Goal: Information Seeking & Learning: Learn about a topic

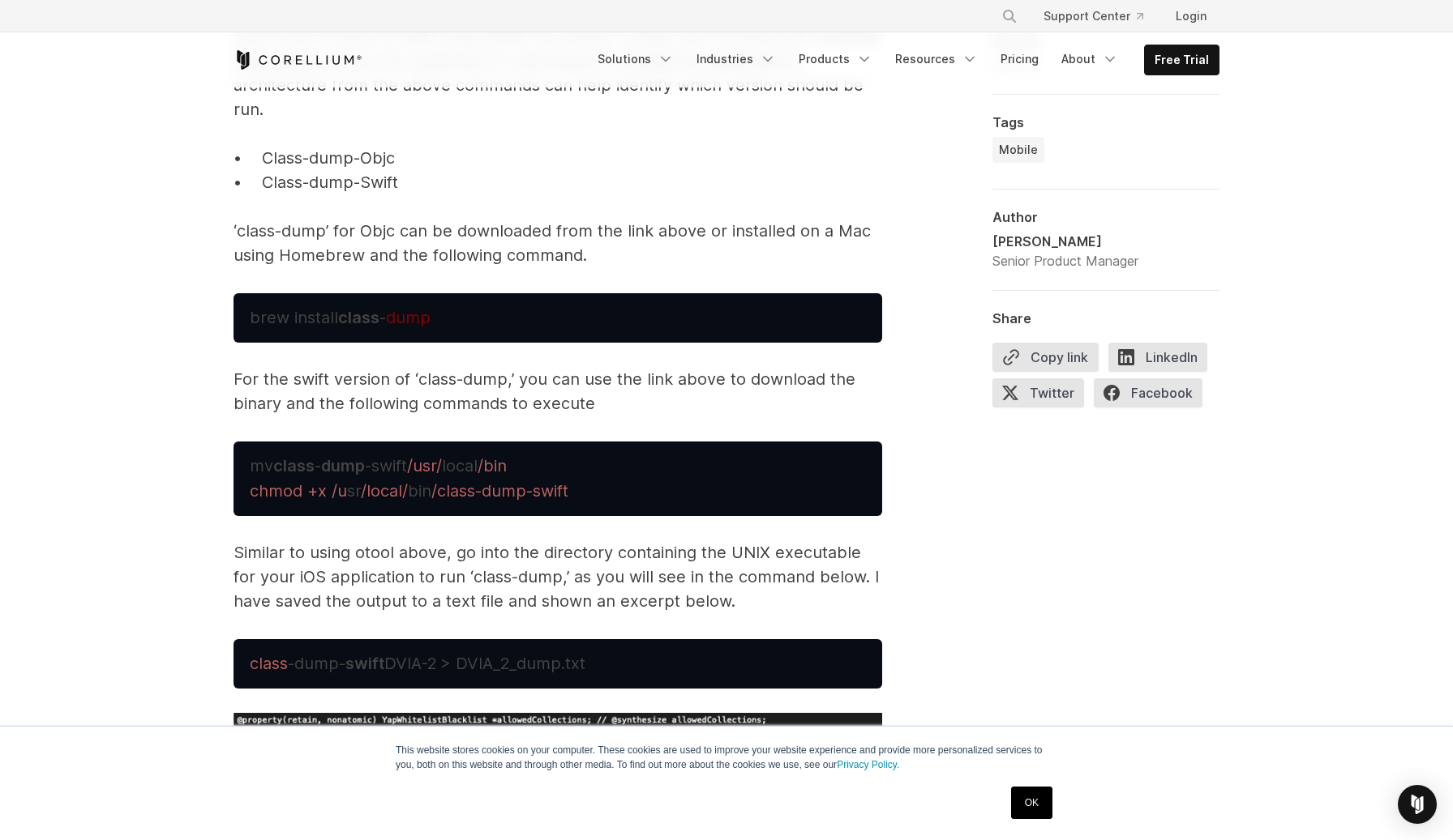
scroll to position [5397, 0]
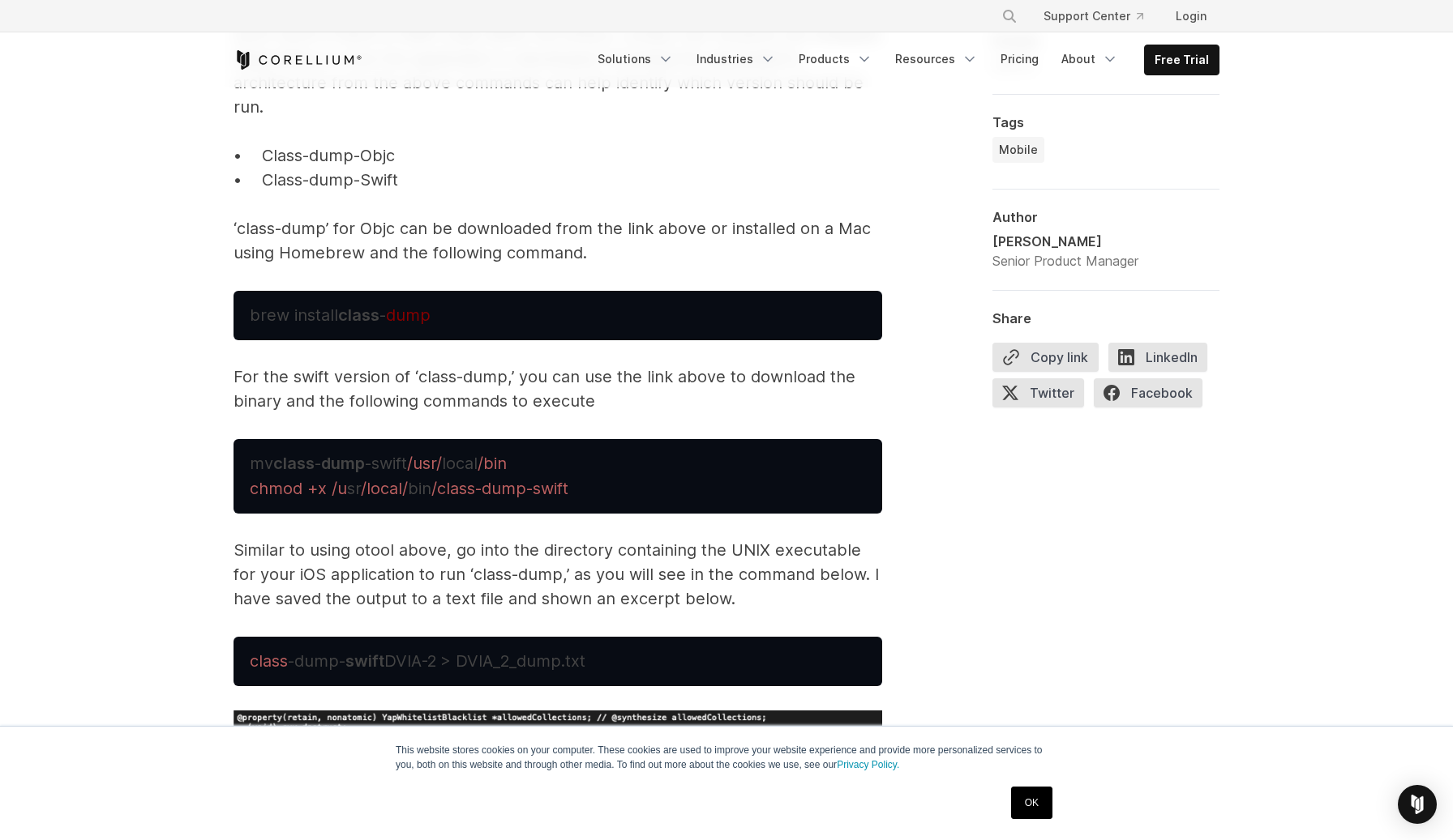
click at [368, 431] on span "Reverse Engineering iOS Apps iOS applications are distributed as compiled binar…" at bounding box center [558, 687] width 649 height 9869
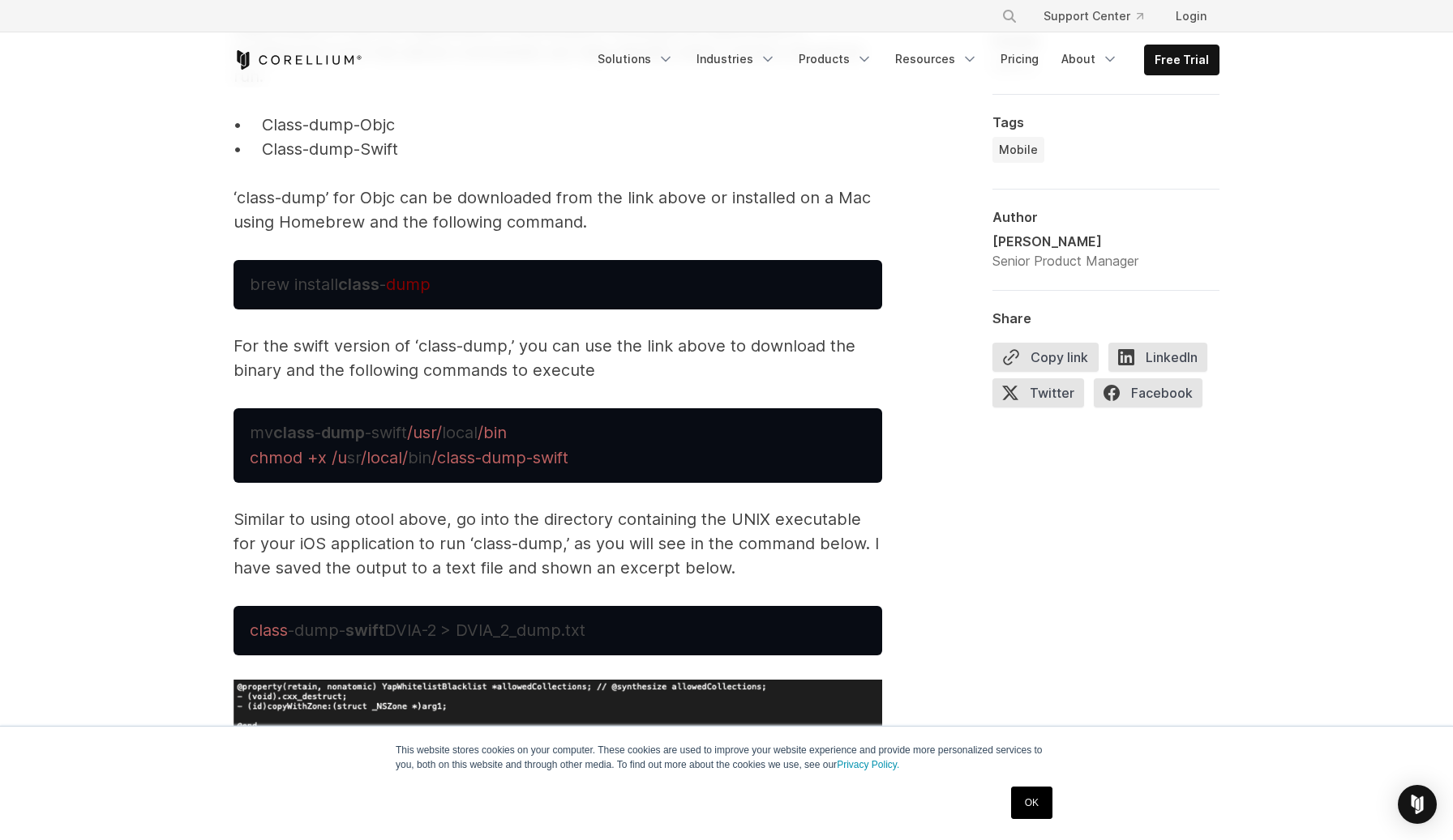
scroll to position [5429, 0]
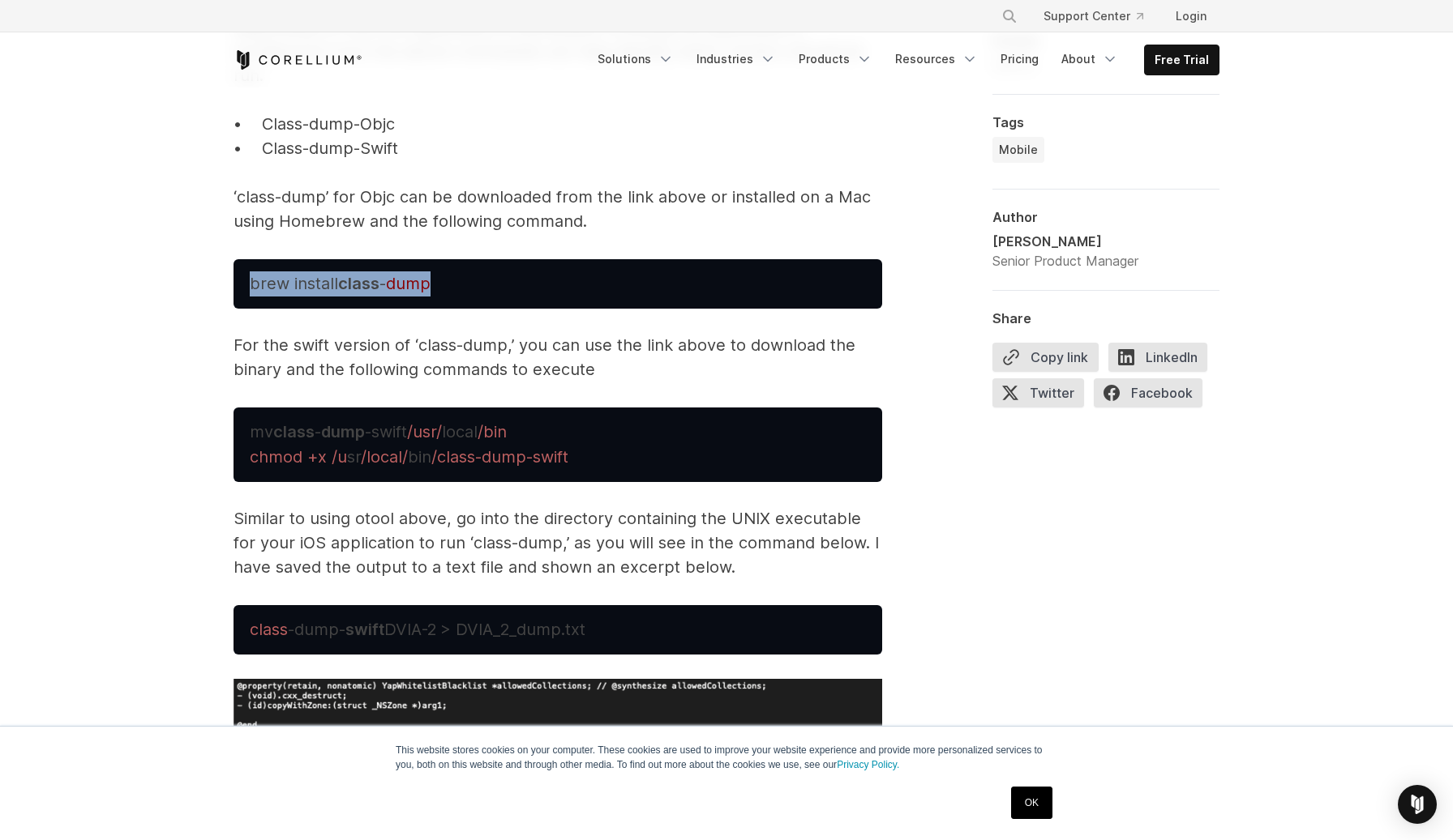
drag, startPoint x: 247, startPoint y: 288, endPoint x: 452, endPoint y: 290, distance: 205.0
click at [452, 290] on pre "brew install class - dump" at bounding box center [558, 284] width 649 height 49
copy span "brew install class - dump"
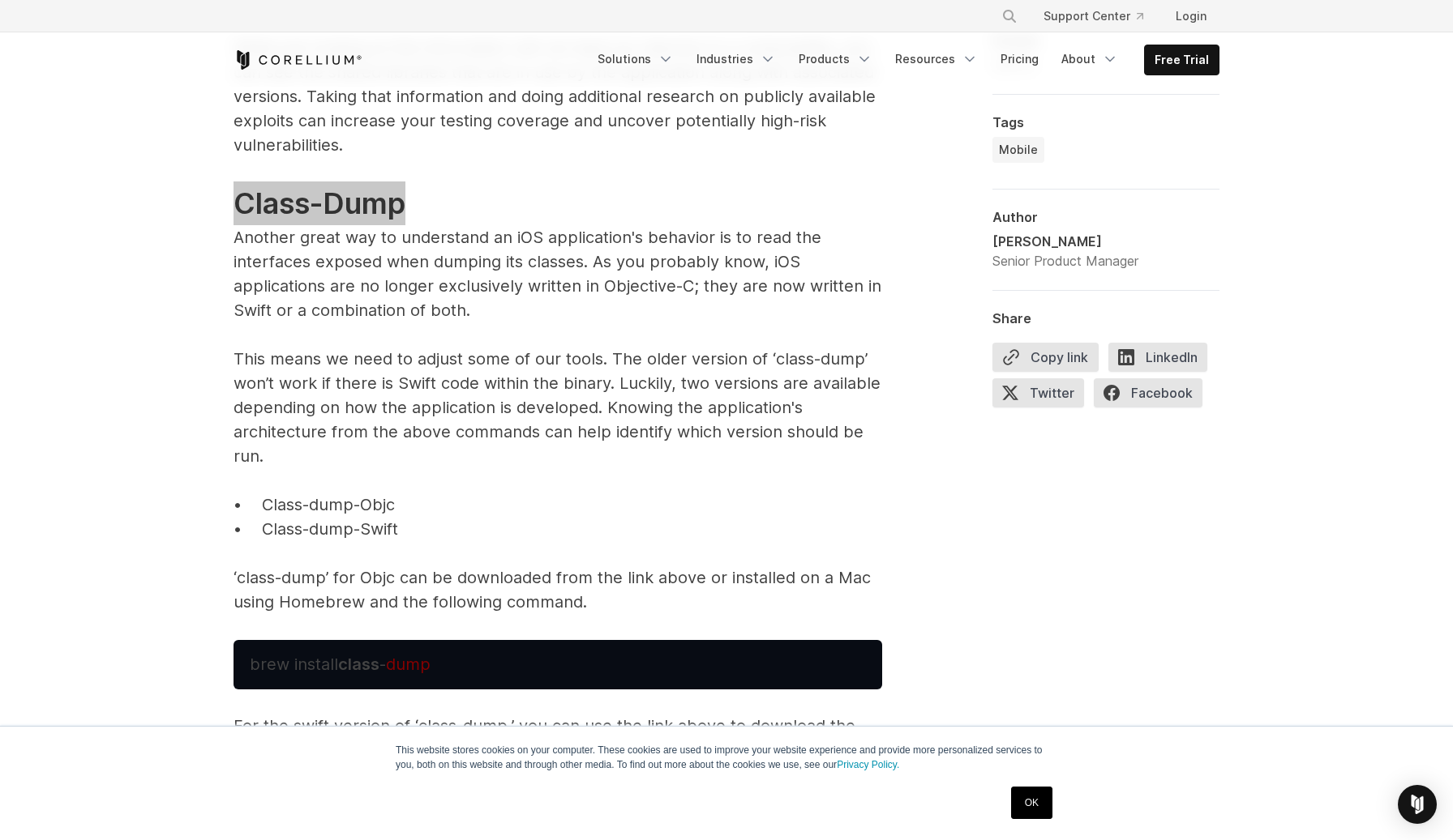
scroll to position [5338, 0]
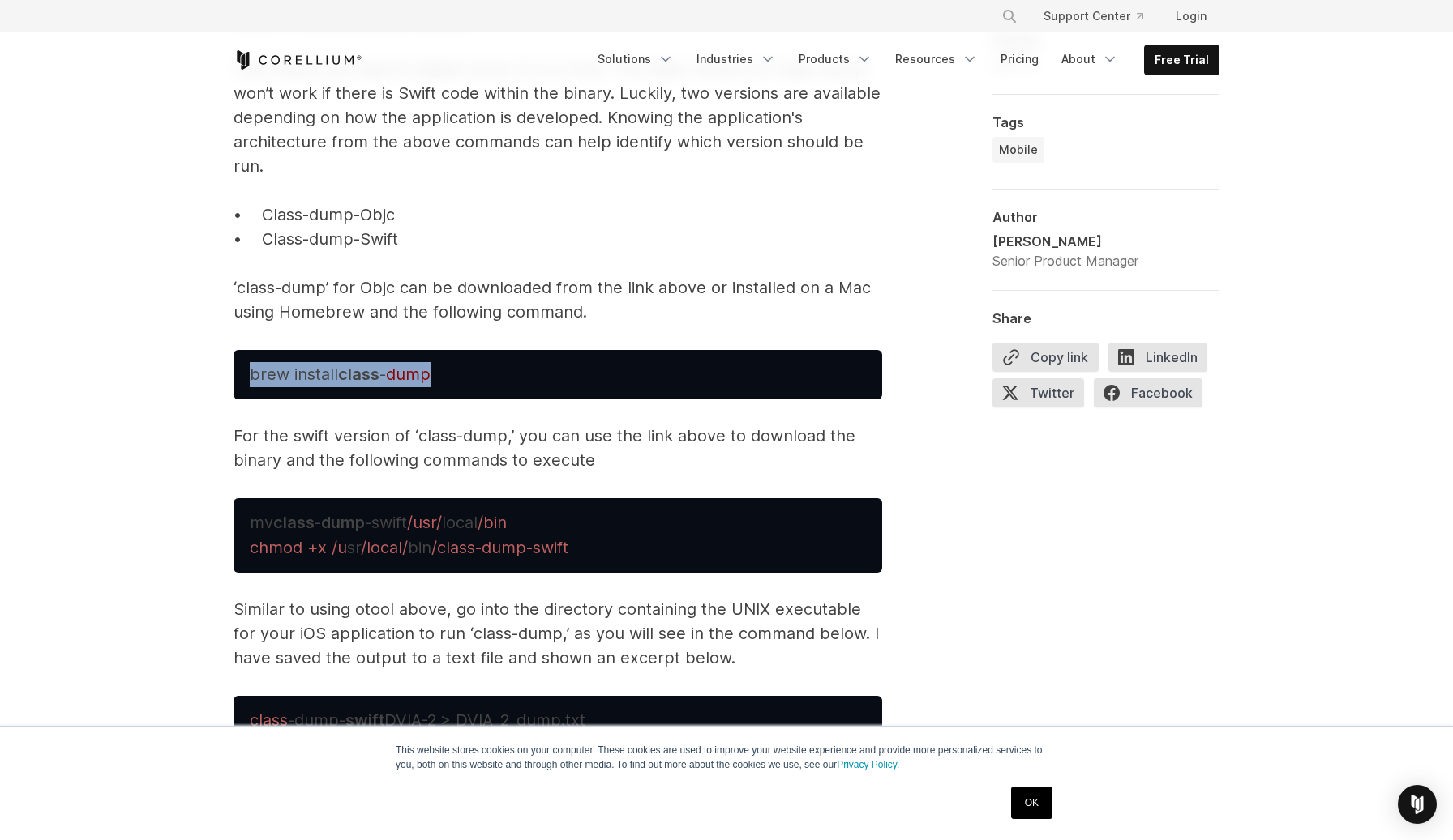
drag, startPoint x: 433, startPoint y: 383, endPoint x: 253, endPoint y: 379, distance: 180.0
click at [253, 379] on span "brew install class - dump" at bounding box center [340, 375] width 180 height 20
copy span "brew install class - dump"
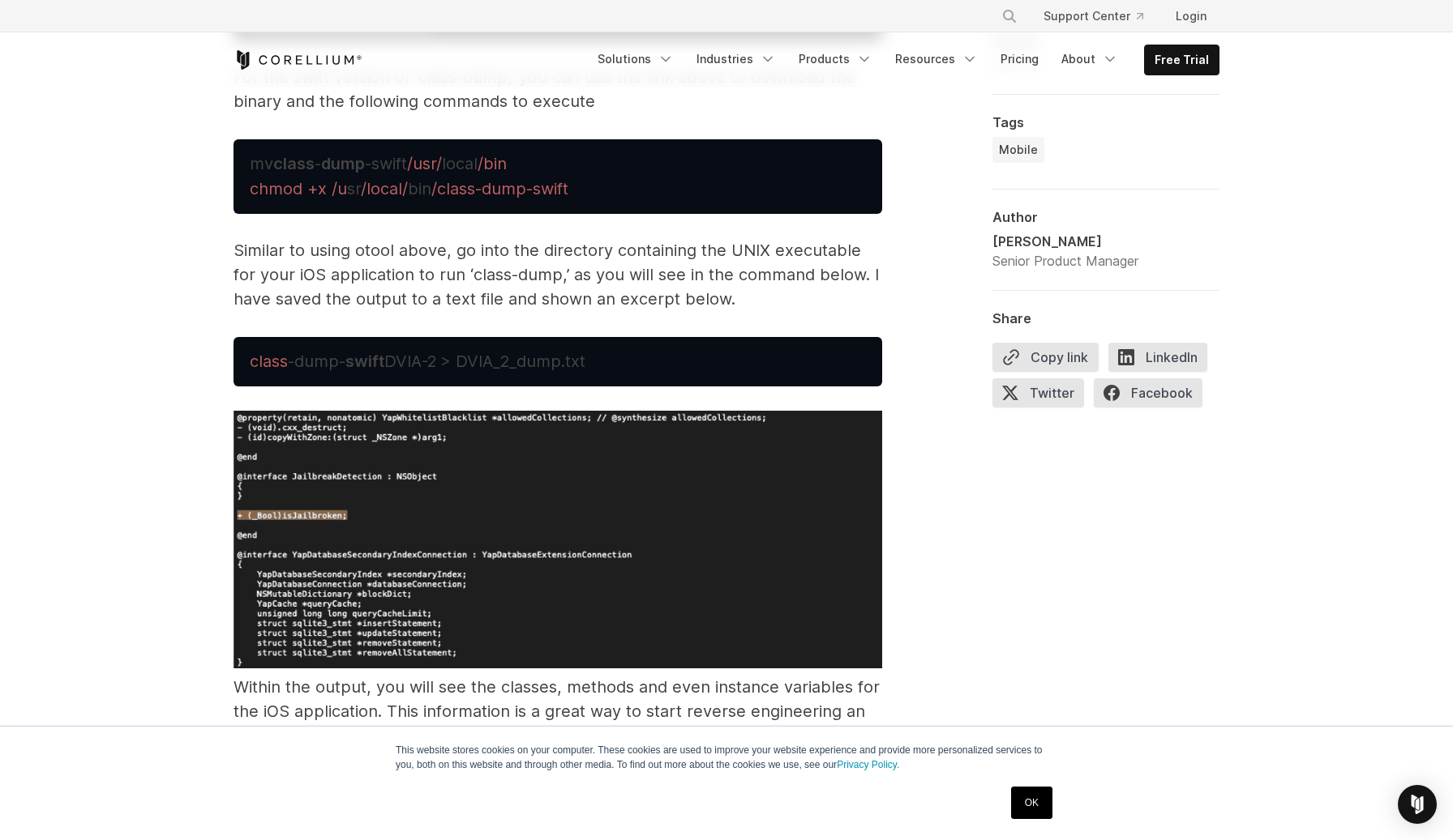
scroll to position [5699, 0]
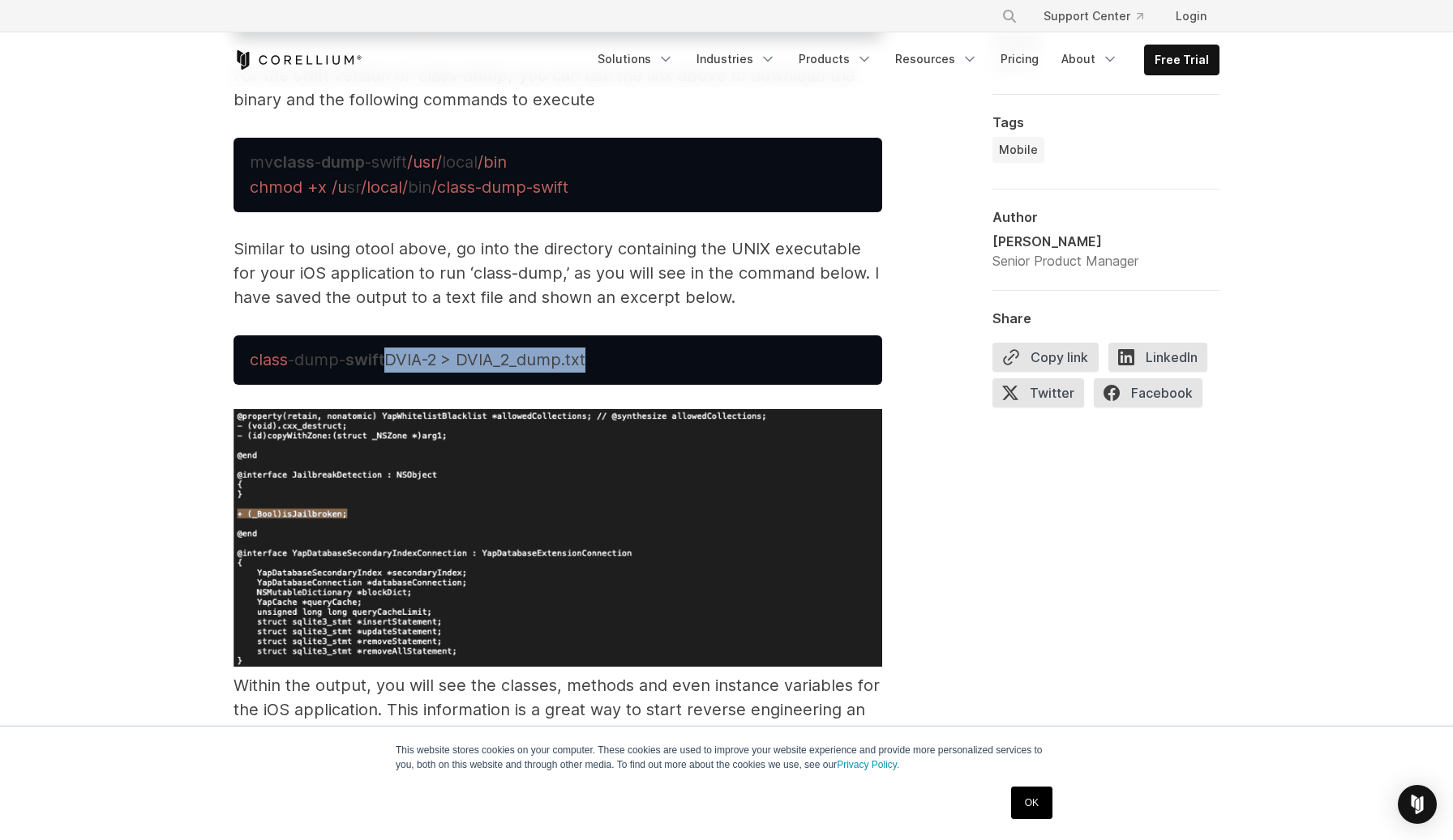
drag, startPoint x: 390, startPoint y: 358, endPoint x: 657, endPoint y: 358, distance: 267.0
click at [657, 358] on pre "class -dump- swift DVIA-2 > DVIA_2_dump.txt" at bounding box center [558, 360] width 649 height 49
copy span "DVIA-2 > DVIA_2_dump.txt"
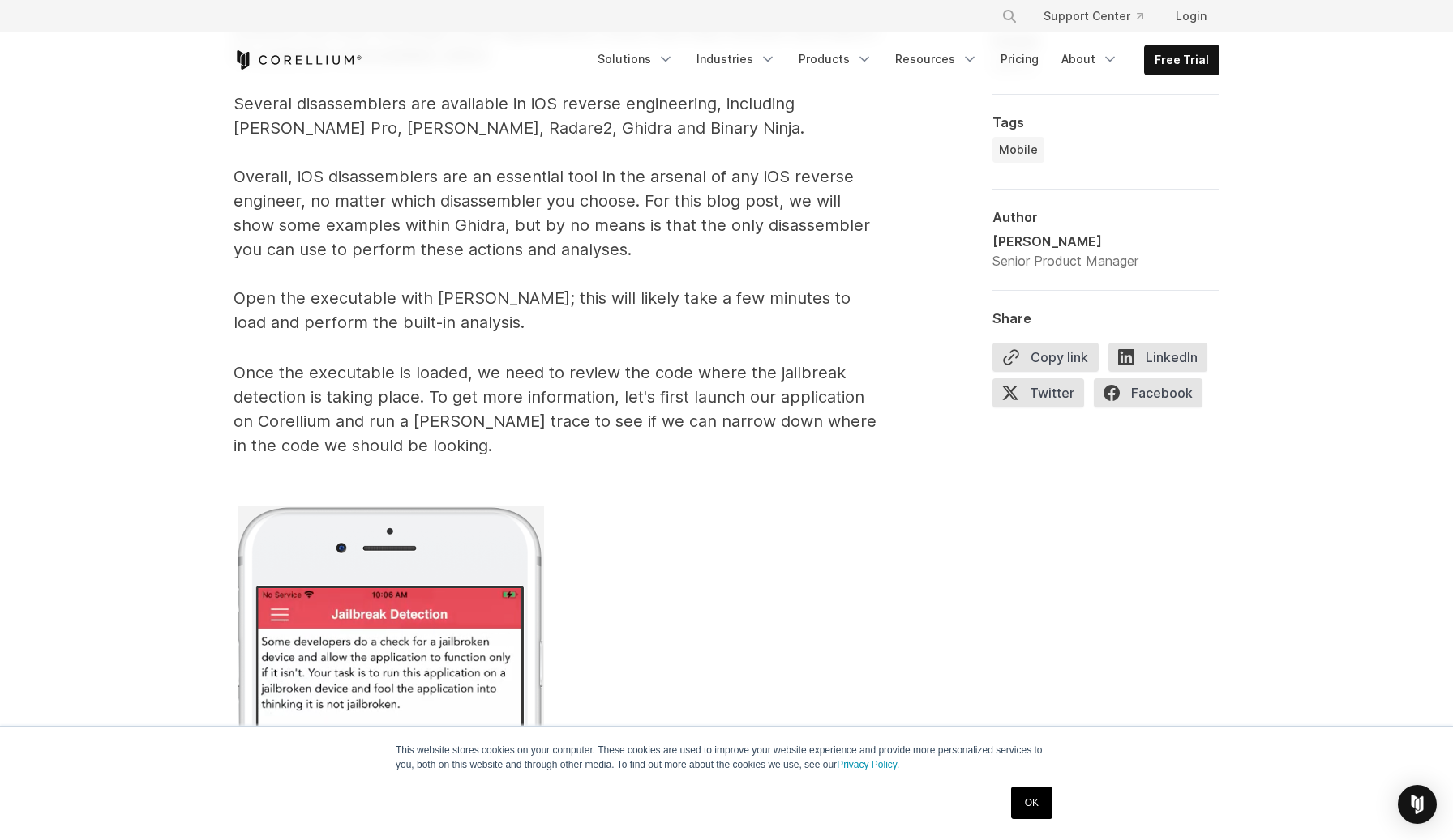
scroll to position [8012, 0]
